Goal: Task Accomplishment & Management: Use online tool/utility

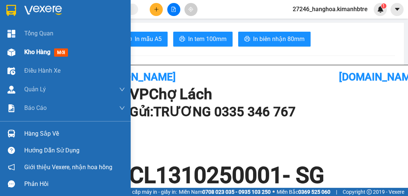
drag, startPoint x: 25, startPoint y: 54, endPoint x: 34, endPoint y: 61, distance: 10.6
click at [26, 54] on span "Kho hàng" at bounding box center [37, 51] width 26 height 7
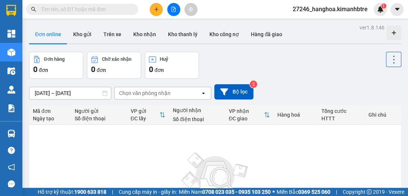
click at [81, 36] on button "Kho gửi" at bounding box center [82, 34] width 30 height 18
type input "[DATE] – [DATE]"
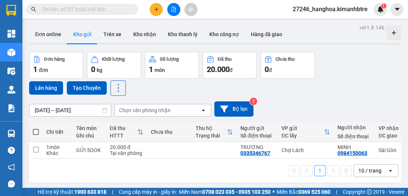
click at [36, 131] on span at bounding box center [36, 132] width 6 height 6
click at [36, 128] on input "checkbox" at bounding box center [36, 128] width 0 height 0
checkbox input "true"
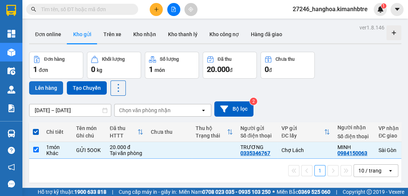
click at [45, 90] on button "Lên hàng" at bounding box center [46, 87] width 34 height 13
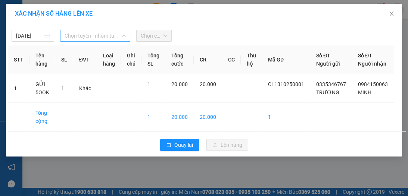
drag, startPoint x: 80, startPoint y: 34, endPoint x: 84, endPoint y: 55, distance: 21.2
click at [80, 35] on span "Chọn tuyến - nhóm tuyến" at bounding box center [95, 35] width 61 height 11
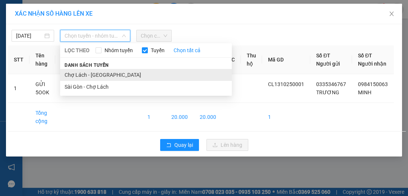
click at [85, 75] on li "Chợ Lách - [GEOGRAPHIC_DATA]" at bounding box center [146, 75] width 172 height 12
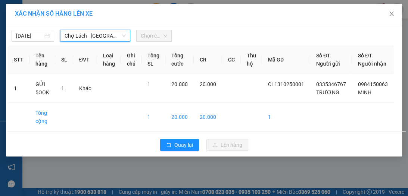
click at [156, 34] on span "Chọn chuyến" at bounding box center [154, 35] width 26 height 11
click at [150, 39] on span "Chọn chuyến" at bounding box center [154, 35] width 26 height 11
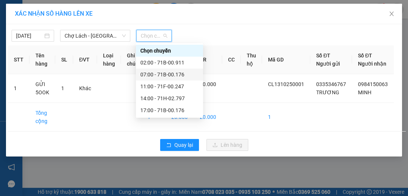
click at [169, 74] on div "07:00 - 71B-00.176" at bounding box center [169, 75] width 58 height 8
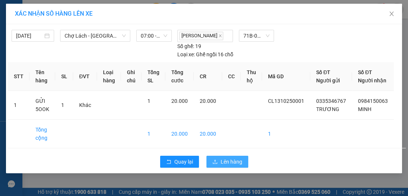
click at [230, 166] on span "Lên hàng" at bounding box center [231, 162] width 22 height 8
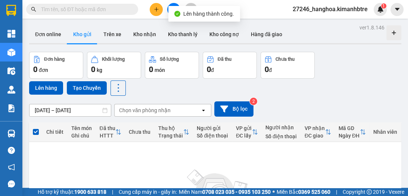
click at [173, 5] on button at bounding box center [173, 9] width 13 height 13
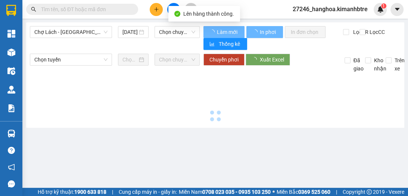
type input "[DATE]"
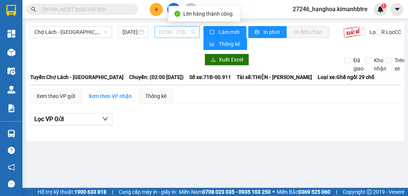
click at [164, 33] on span "02:00 - 71B-00.911" at bounding box center [177, 31] width 36 height 11
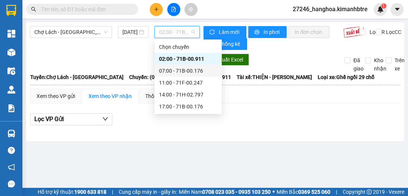
click at [187, 73] on div "07:00 - 71B-00.176" at bounding box center [188, 71] width 58 height 8
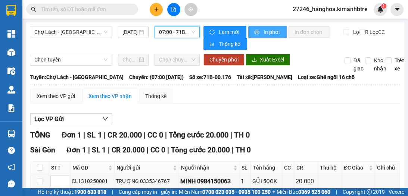
click at [264, 31] on span "In phơi" at bounding box center [271, 32] width 17 height 8
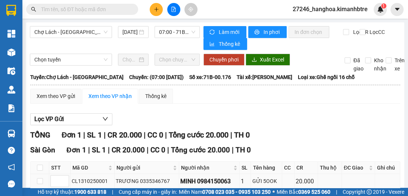
click at [309, 177] on div "20.000" at bounding box center [305, 181] width 21 height 9
